Goal: Transaction & Acquisition: Purchase product/service

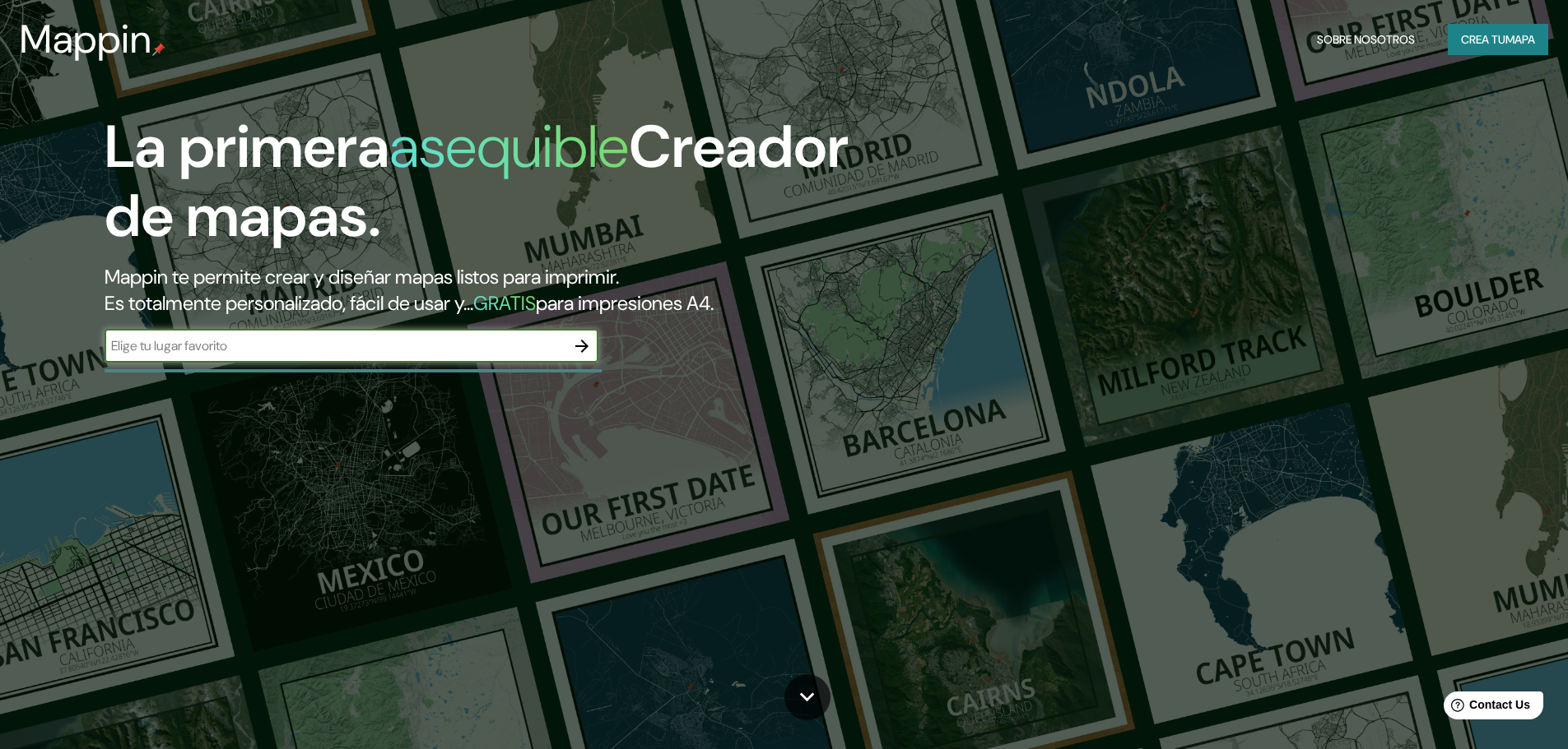
click at [408, 346] on input "text" at bounding box center [334, 346] width 461 height 19
type input "[PERSON_NAME] de aburra [GEOGRAPHIC_DATA]"
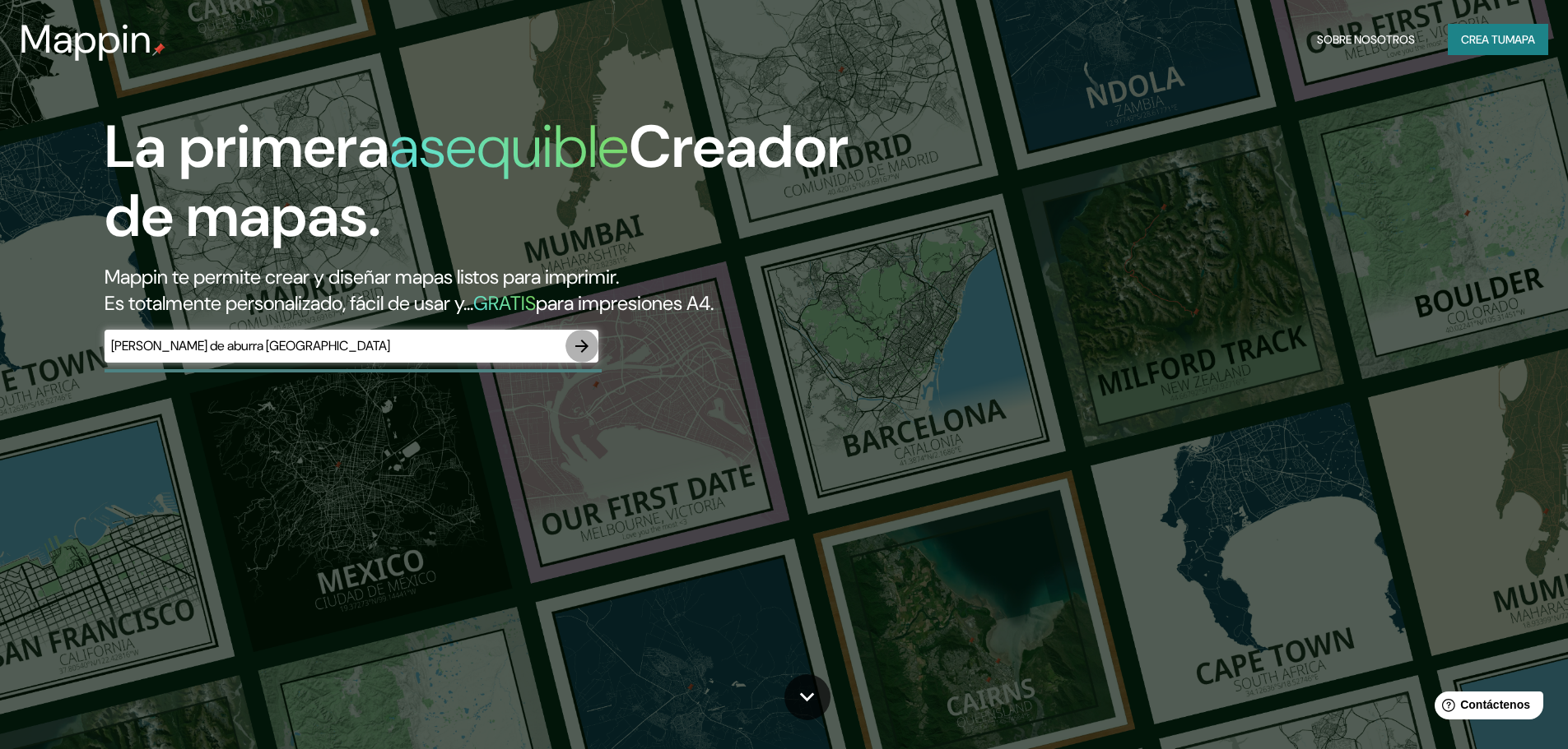
click at [582, 343] on icon "button" at bounding box center [581, 346] width 19 height 19
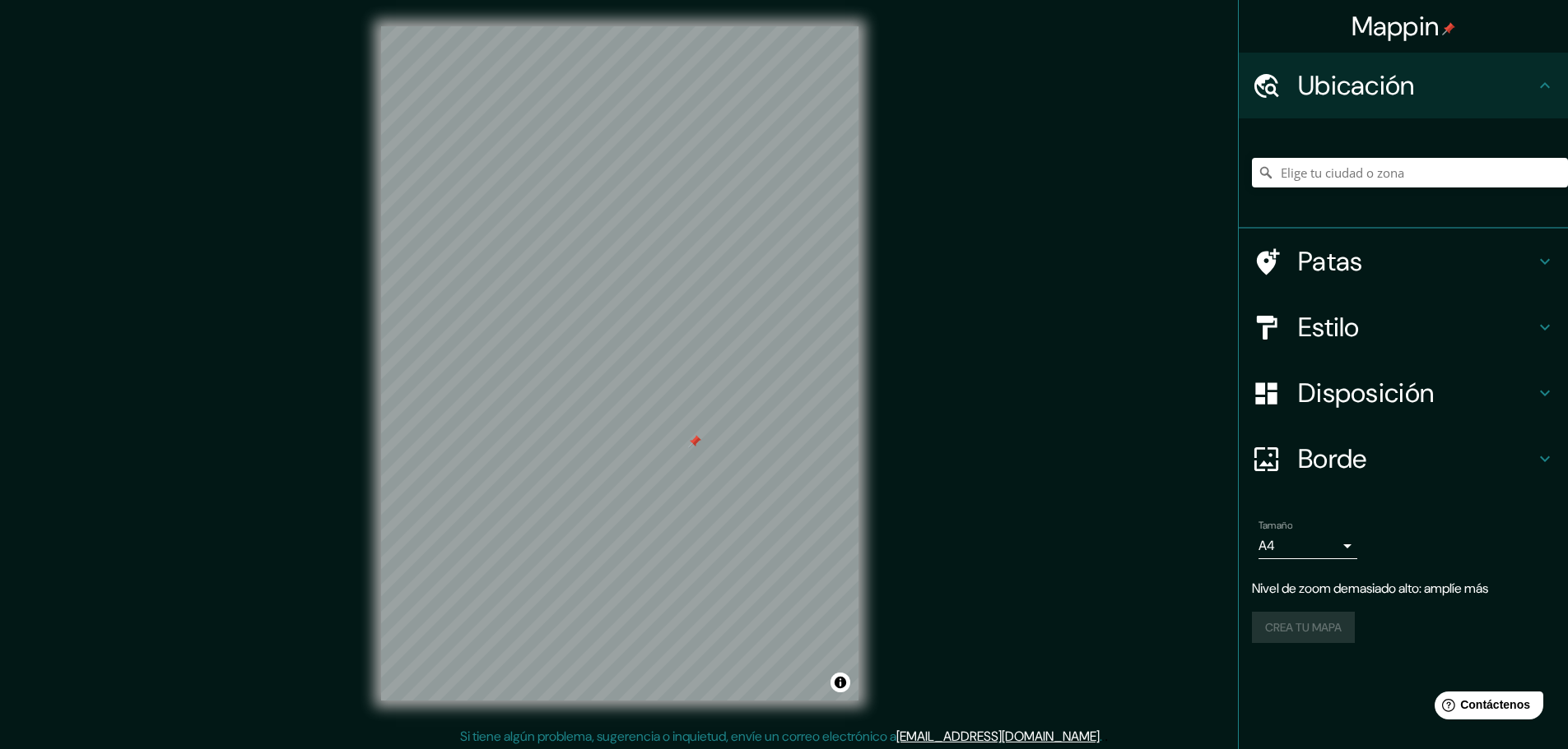
click at [698, 439] on div at bounding box center [695, 442] width 13 height 13
click at [1550, 330] on icon at bounding box center [1544, 327] width 19 height 19
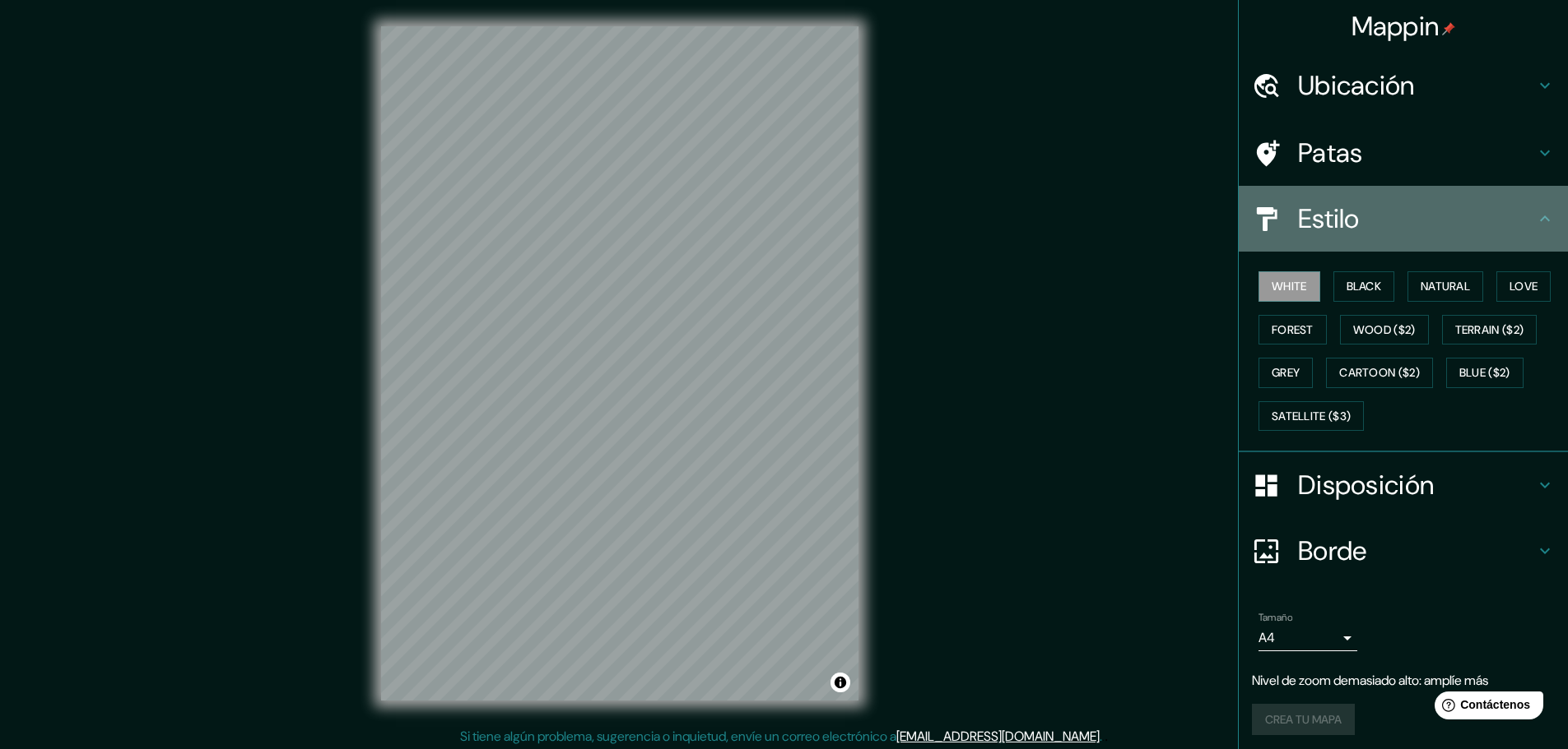
click at [1543, 252] on div "Estilo" at bounding box center [1403, 219] width 329 height 66
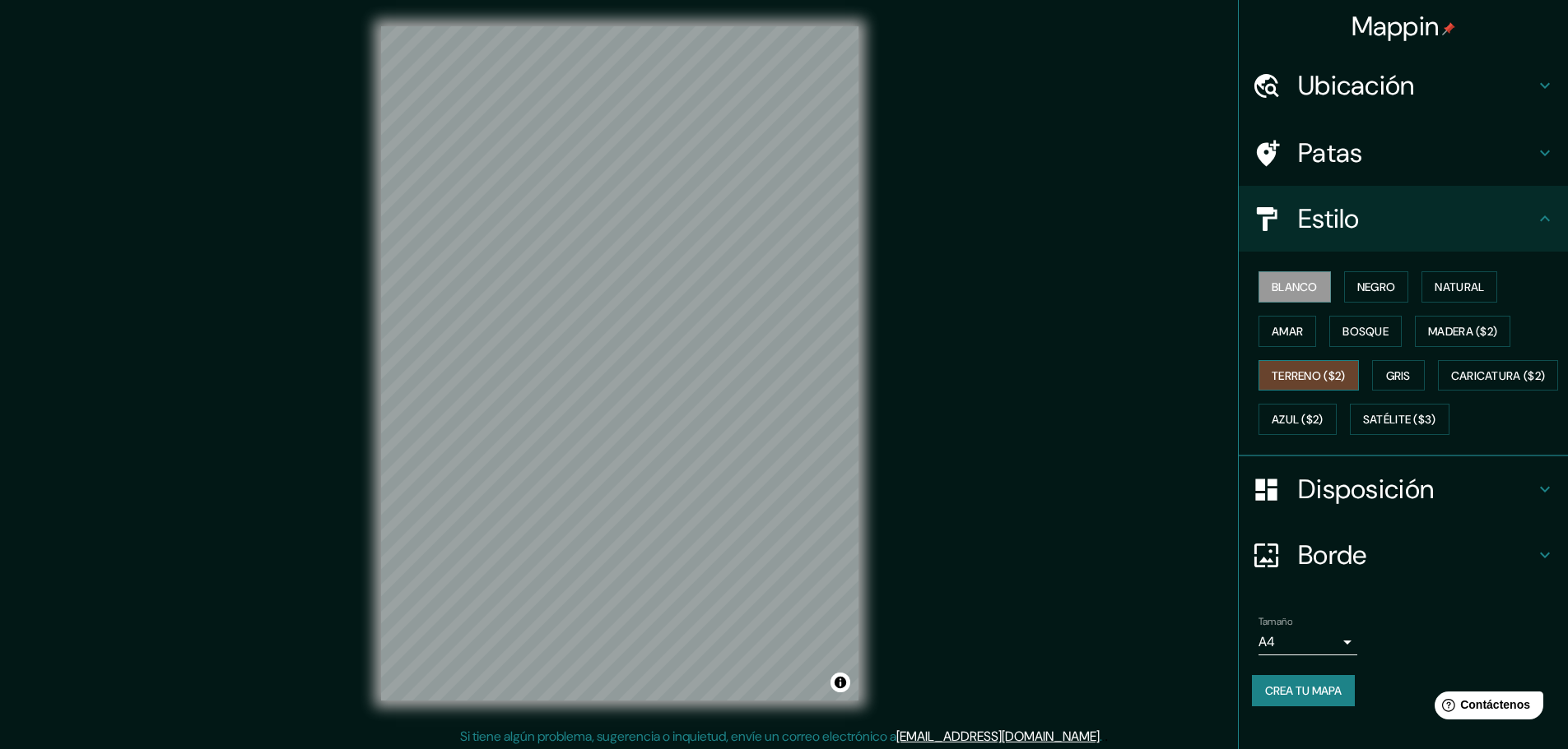
click at [1290, 373] on font "Terreno ($2)" at bounding box center [1309, 376] width 74 height 15
click at [1438, 282] on font "Natural" at bounding box center [1459, 287] width 50 height 15
click at [1437, 289] on font "Natural" at bounding box center [1459, 287] width 50 height 15
click at [1448, 279] on font "Natural" at bounding box center [1459, 287] width 50 height 15
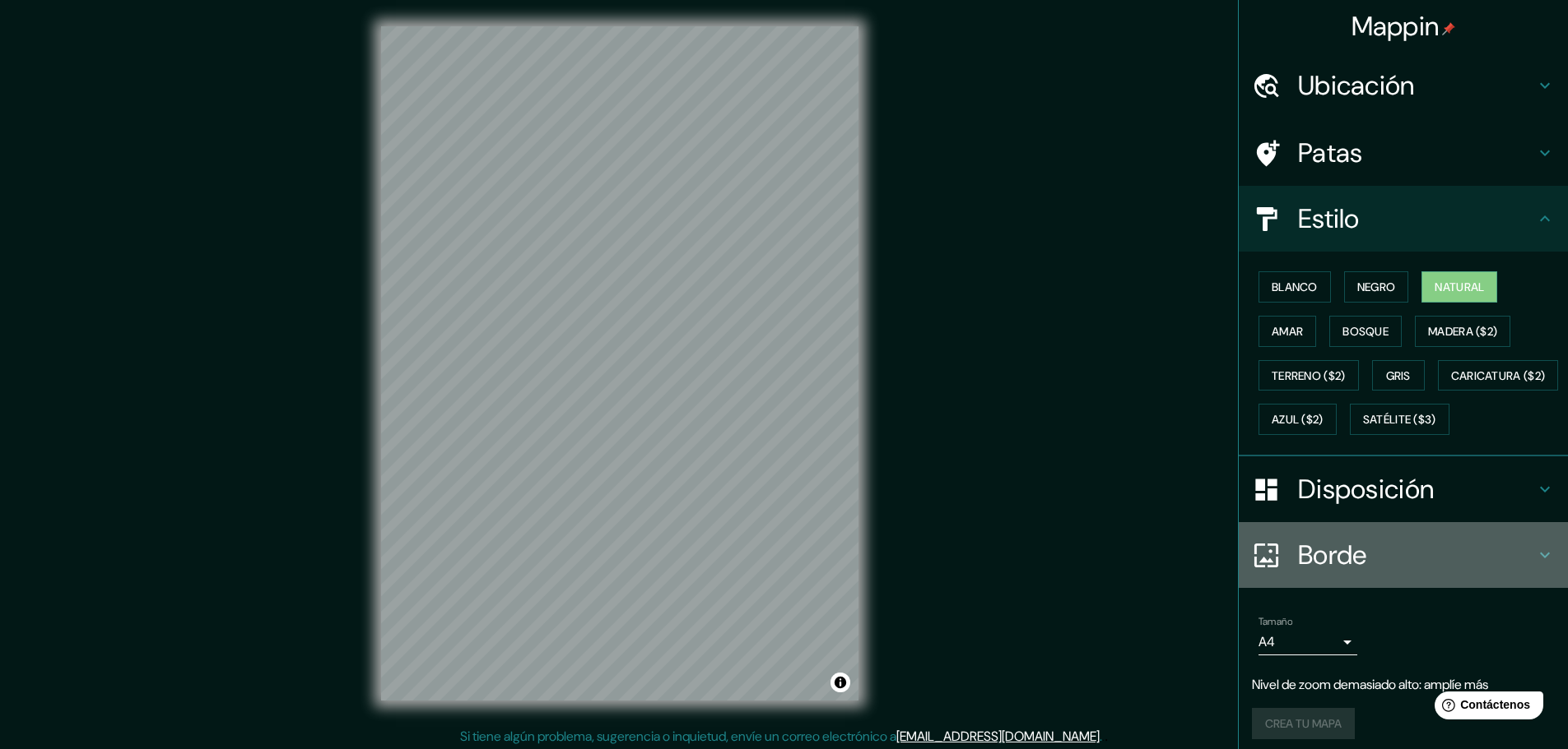
click at [1535, 565] on icon at bounding box center [1544, 555] width 19 height 19
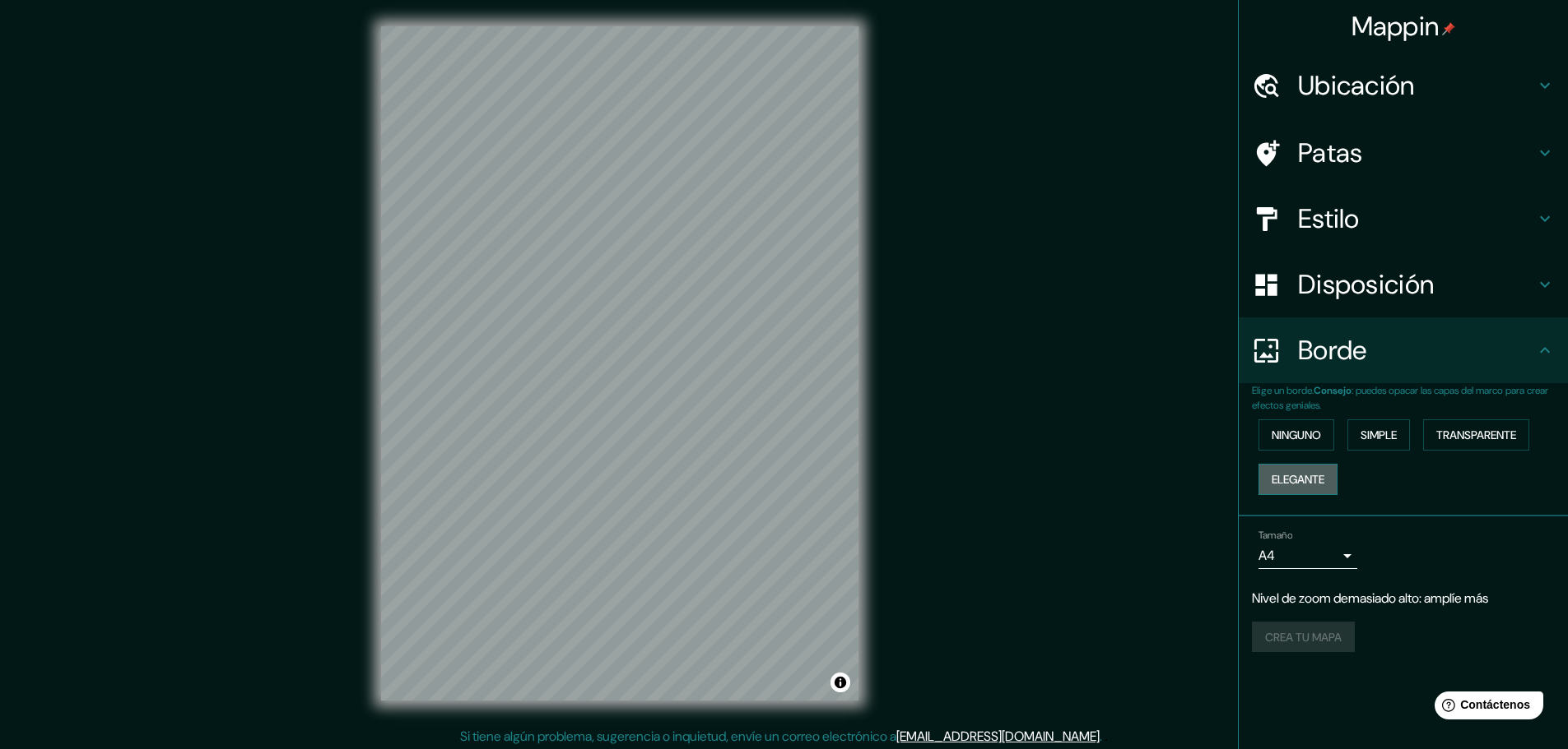
click at [1291, 479] on font "Elegante" at bounding box center [1298, 480] width 53 height 15
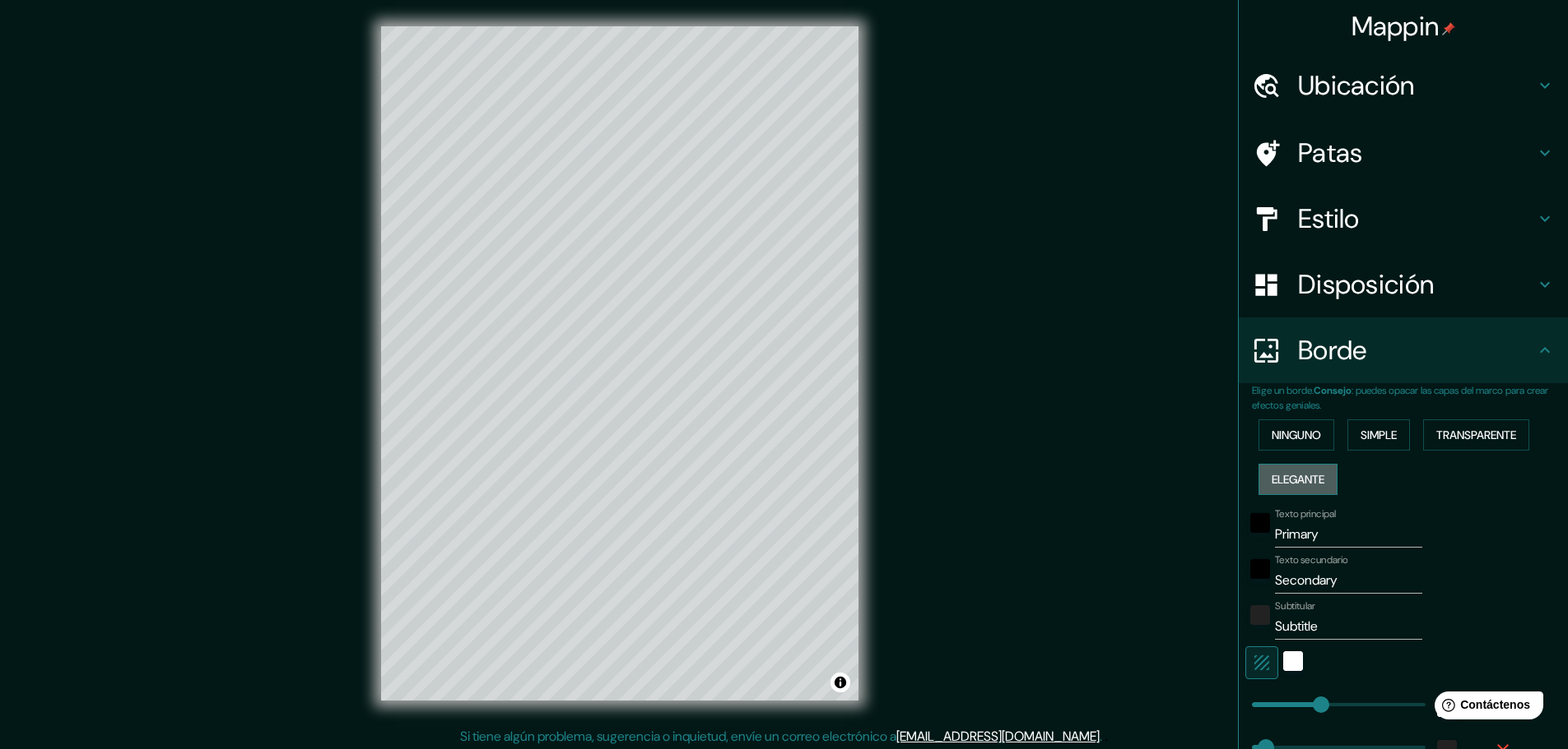
click at [1291, 479] on font "Elegante" at bounding box center [1298, 480] width 53 height 15
type input "46"
type input "23"
click at [1291, 434] on font "Ninguno" at bounding box center [1296, 435] width 50 height 15
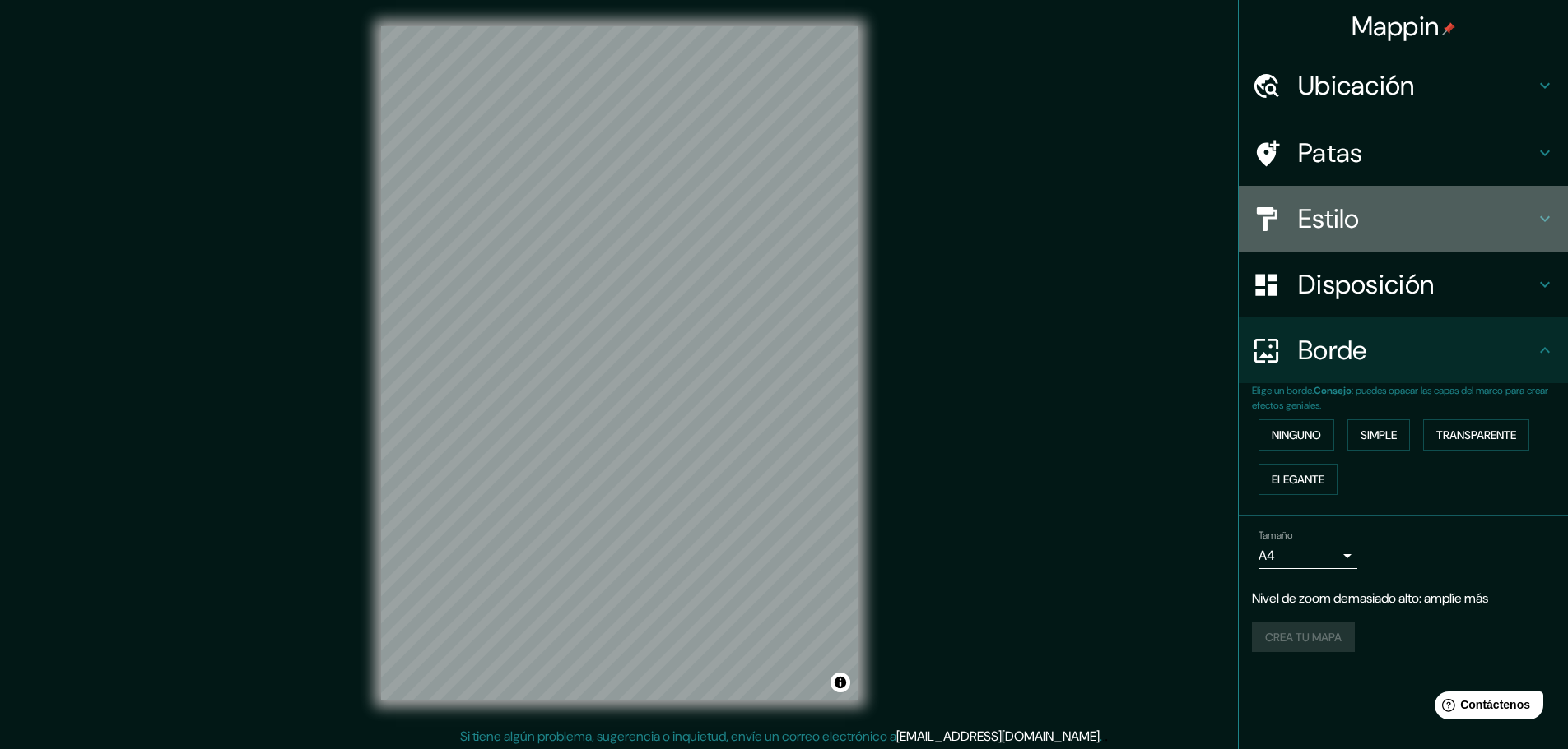
click at [1548, 212] on icon at bounding box center [1544, 218] width 19 height 19
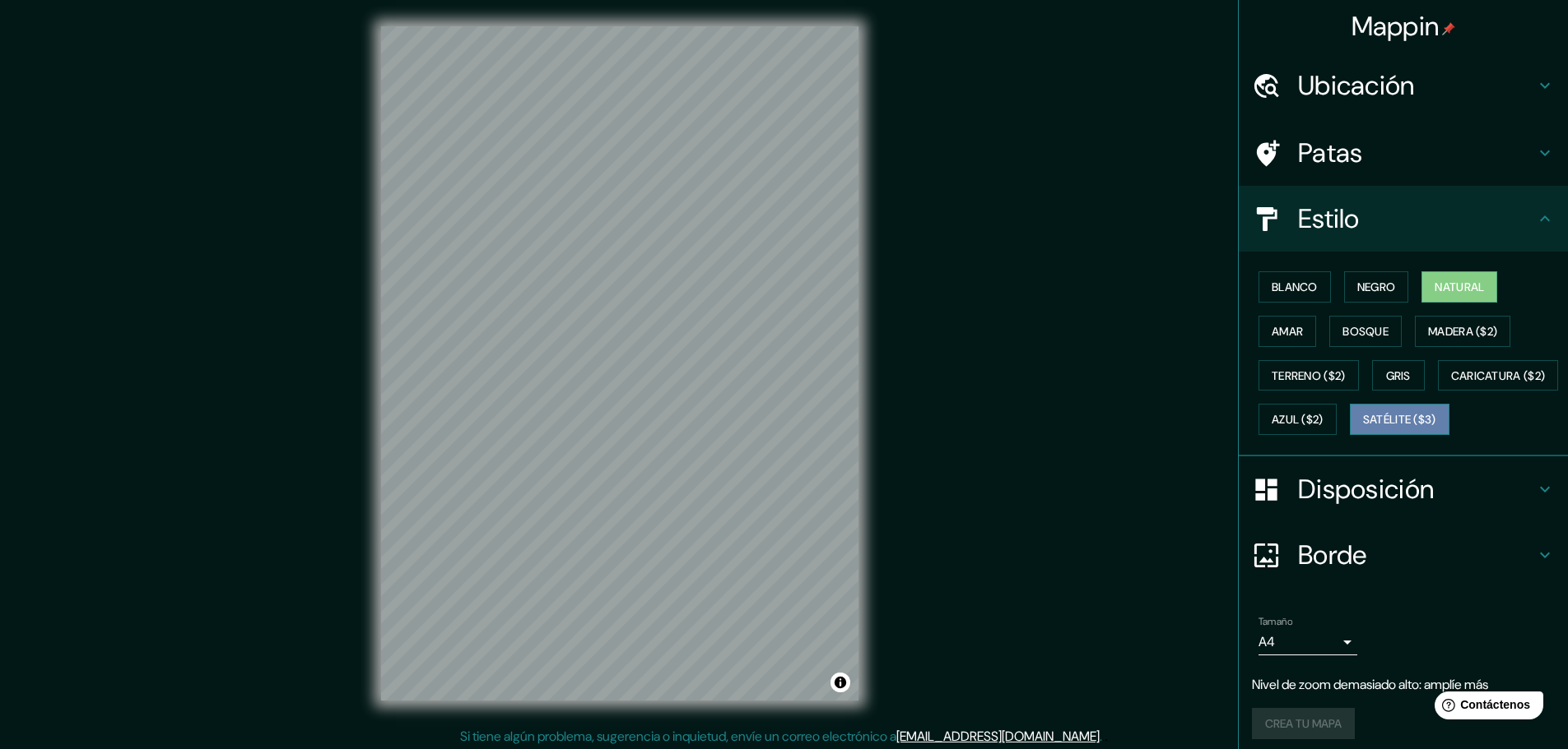
click at [1363, 428] on font "Satélite ($3)" at bounding box center [1399, 421] width 73 height 15
click at [1294, 285] on font "Blanco" at bounding box center [1294, 287] width 46 height 15
click at [1535, 153] on icon at bounding box center [1544, 152] width 19 height 19
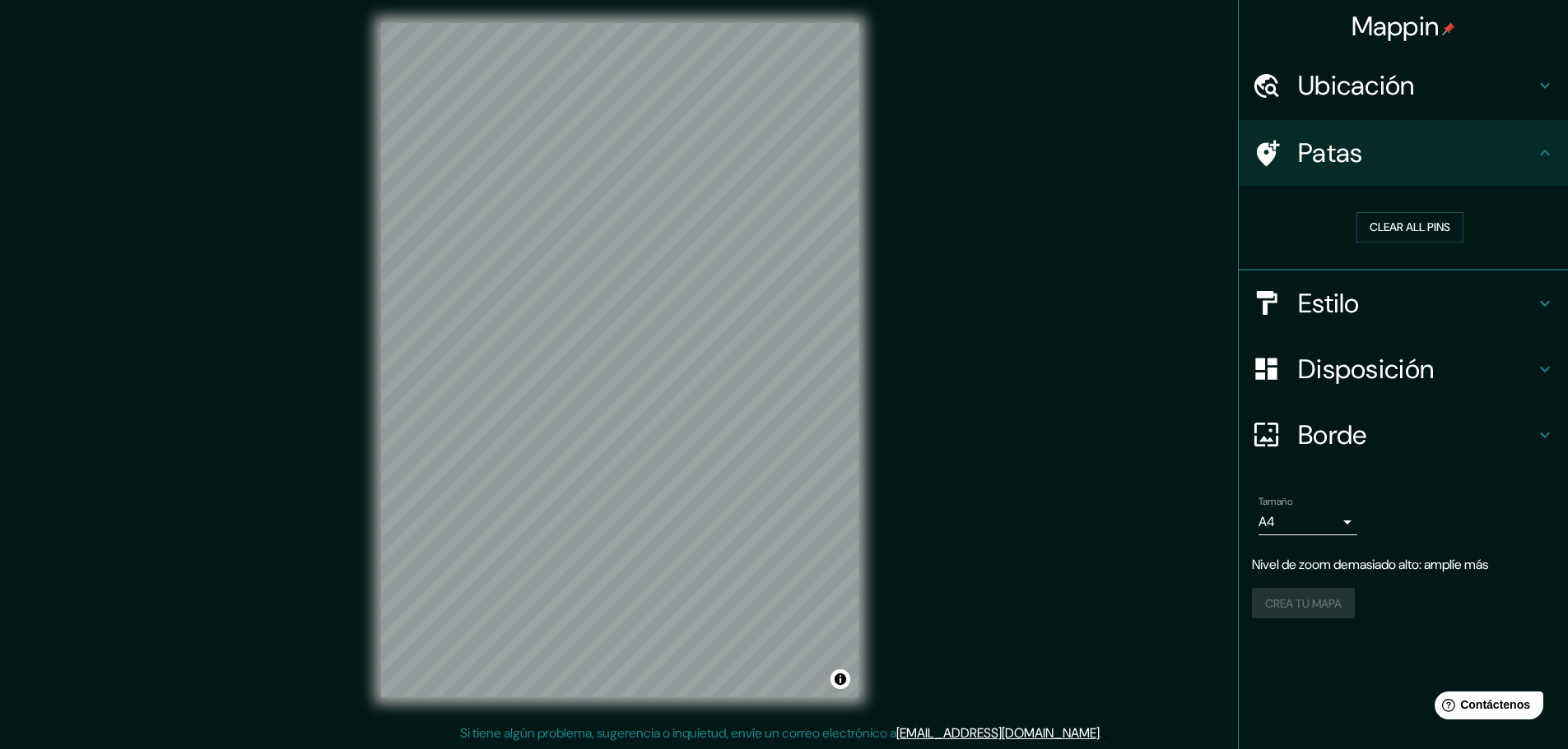
scroll to position [4, 0]
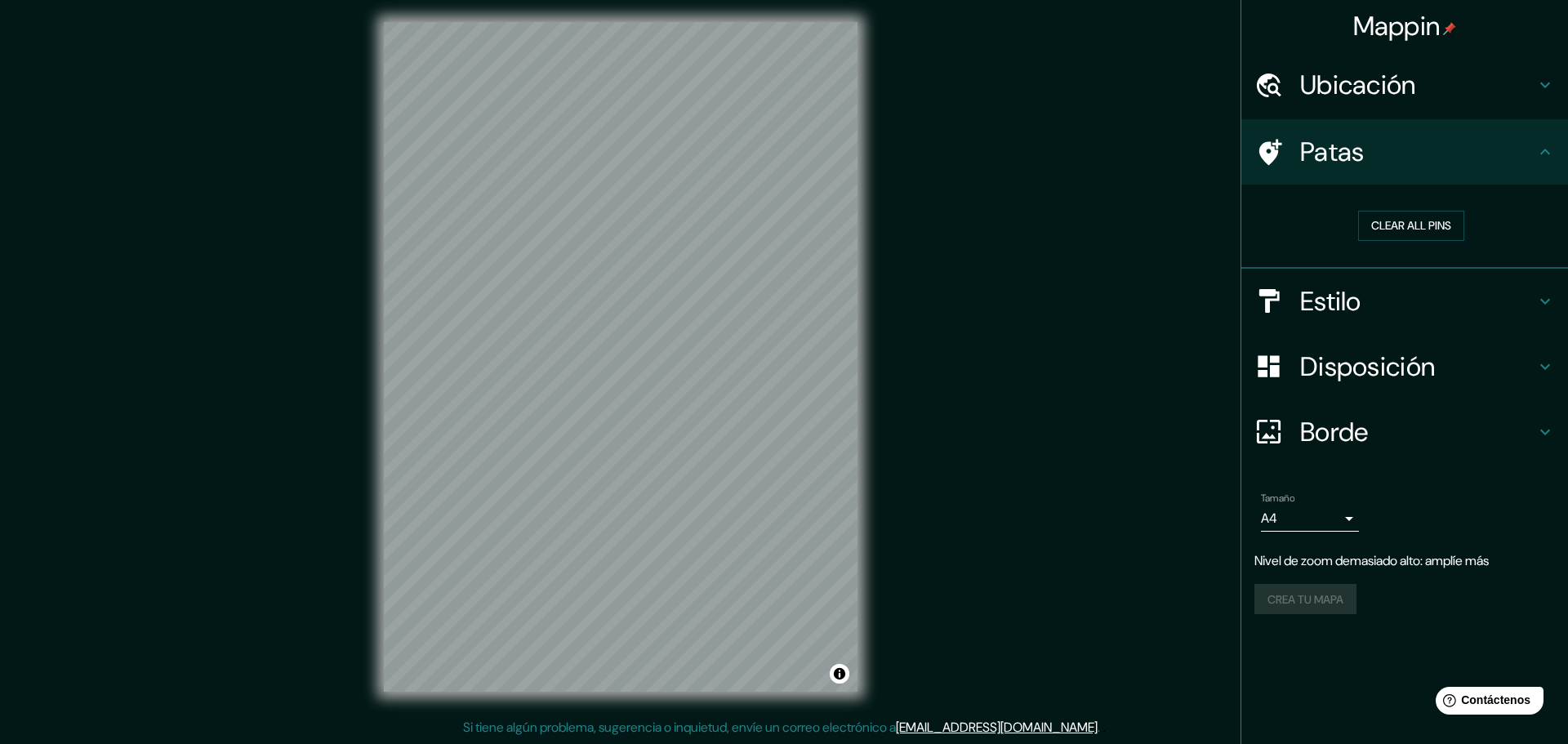
click at [1336, 516] on body "Mappin Ubicación Patas Clear all pins Estilo Disposición Borde Elige un borde. …" at bounding box center [784, 368] width 1568 height 744
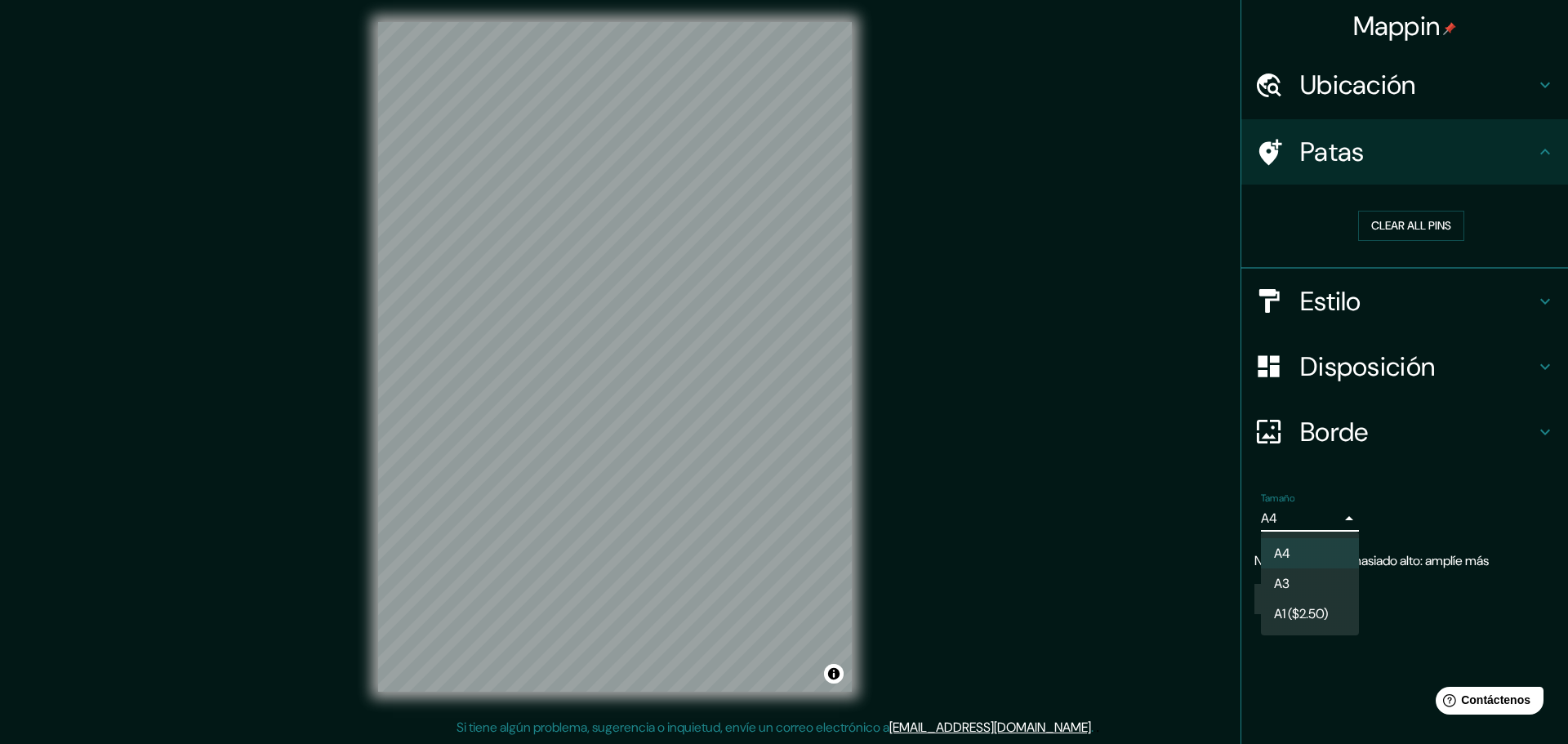
drag, startPoint x: 1448, startPoint y: 651, endPoint x: 1448, endPoint y: 639, distance: 12.0
click at [1448, 647] on div at bounding box center [784, 372] width 1568 height 744
